Goal: Task Accomplishment & Management: Manage account settings

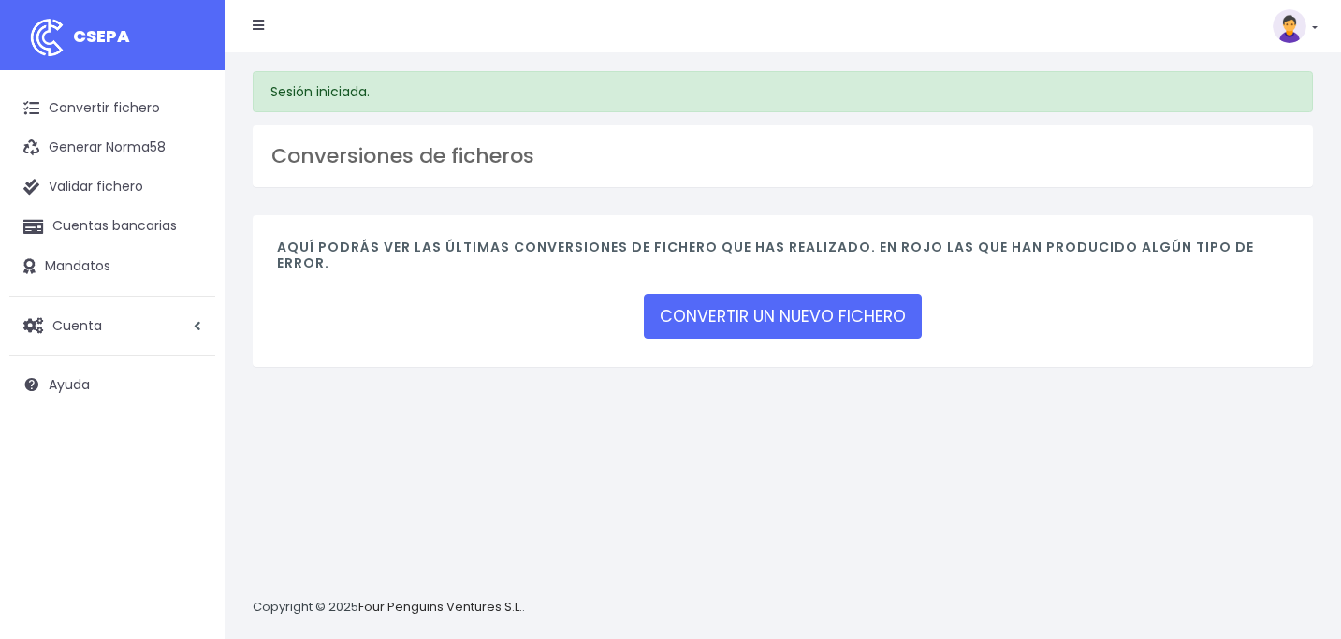
click at [1298, 27] on img at bounding box center [1290, 26] width 34 height 34
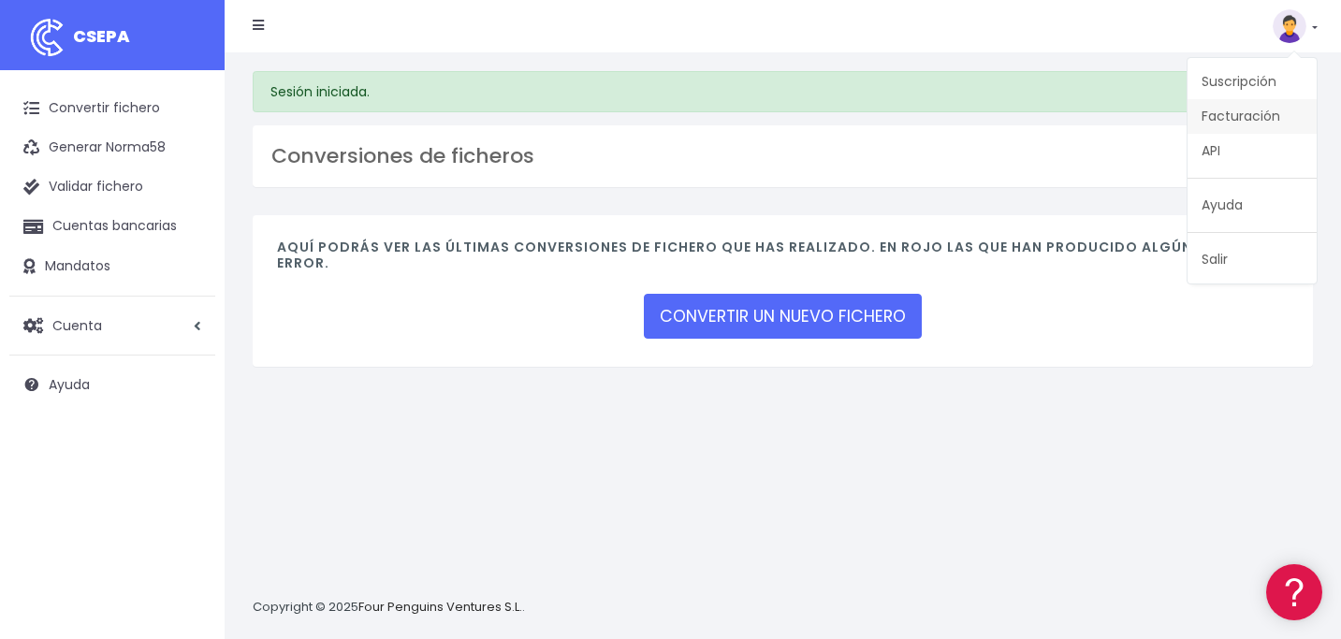
click at [1241, 108] on link "Facturación" at bounding box center [1252, 116] width 129 height 35
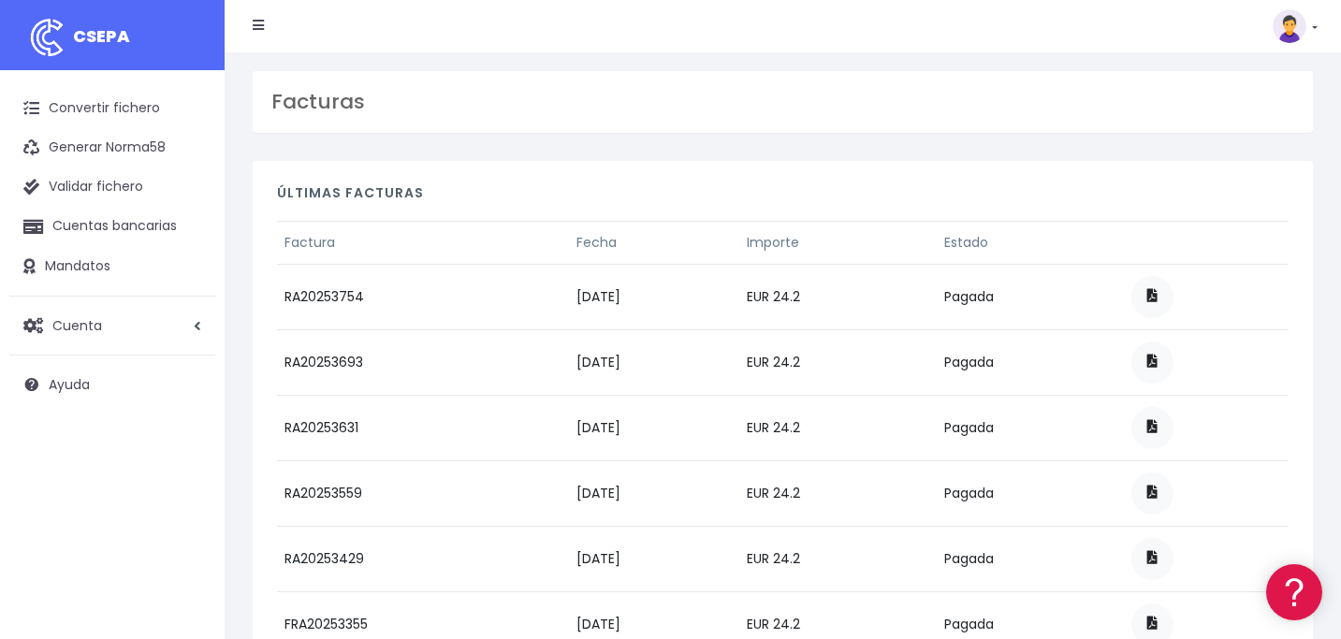
click at [1291, 33] on img at bounding box center [1290, 26] width 34 height 34
click at [1236, 80] on link "Suscripción" at bounding box center [1252, 82] width 129 height 35
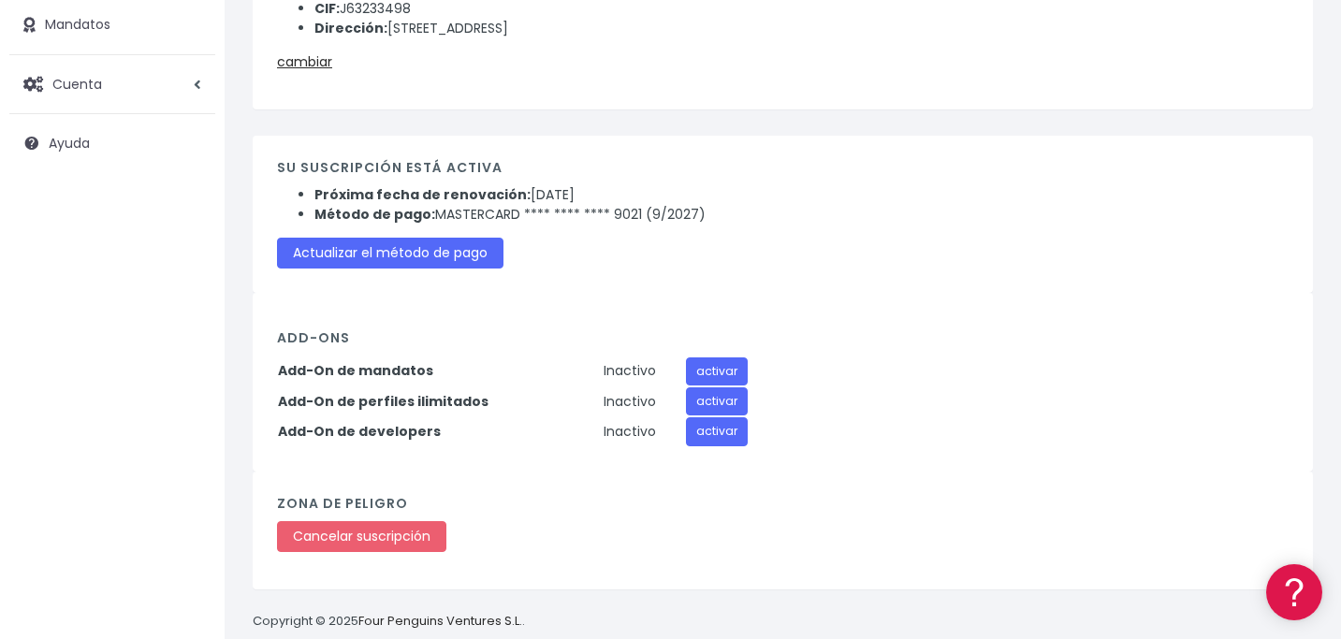
scroll to position [245, 0]
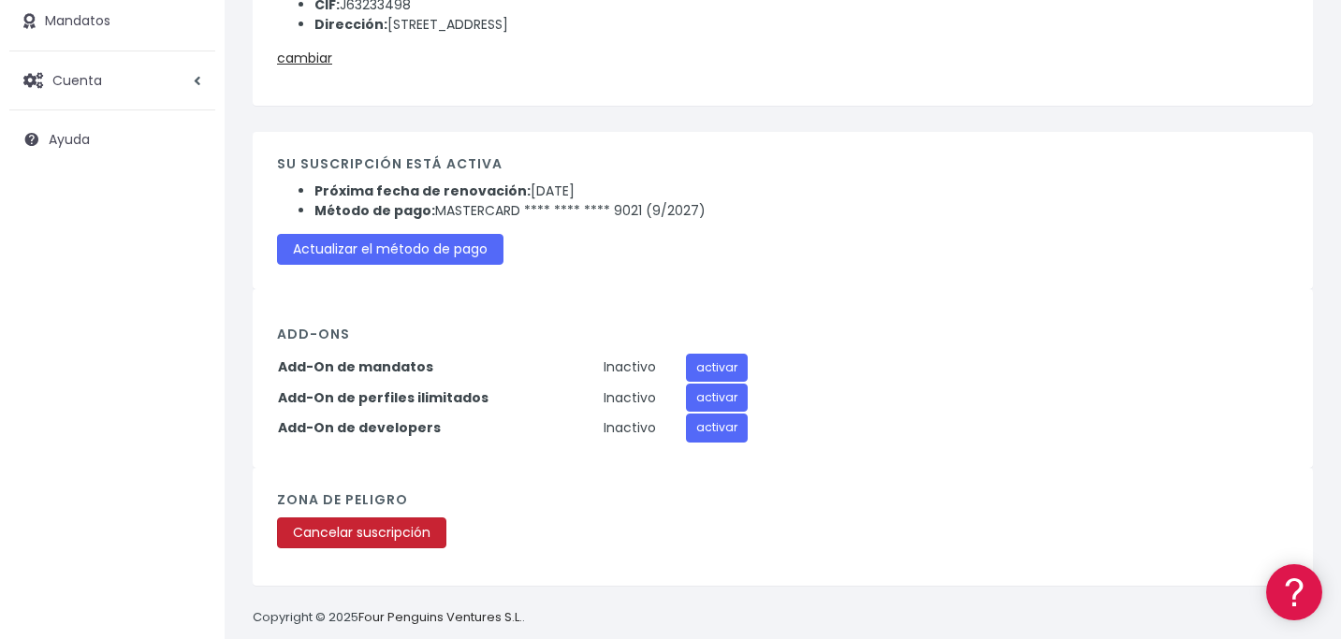
click at [381, 533] on link "Cancelar suscripción" at bounding box center [361, 533] width 169 height 31
